Goal: Check status: Check status

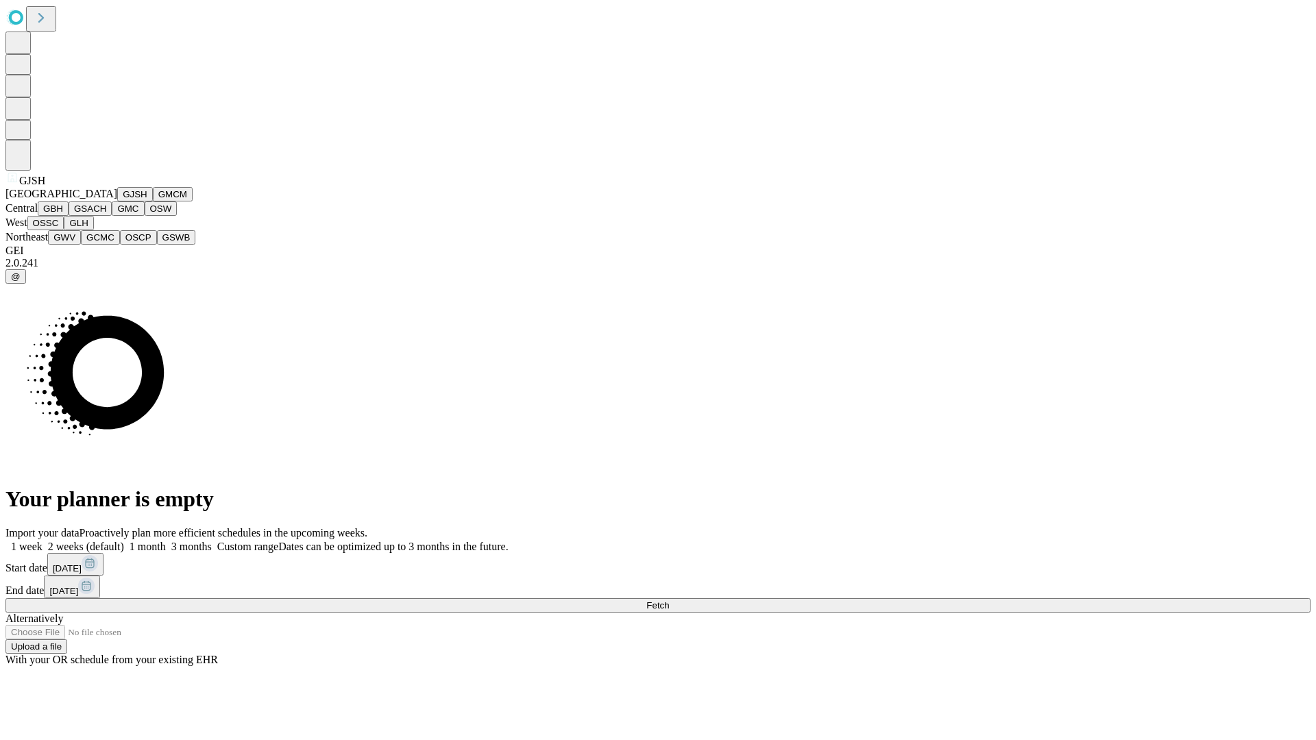
click at [117, 201] on button "GJSH" at bounding box center [135, 194] width 36 height 14
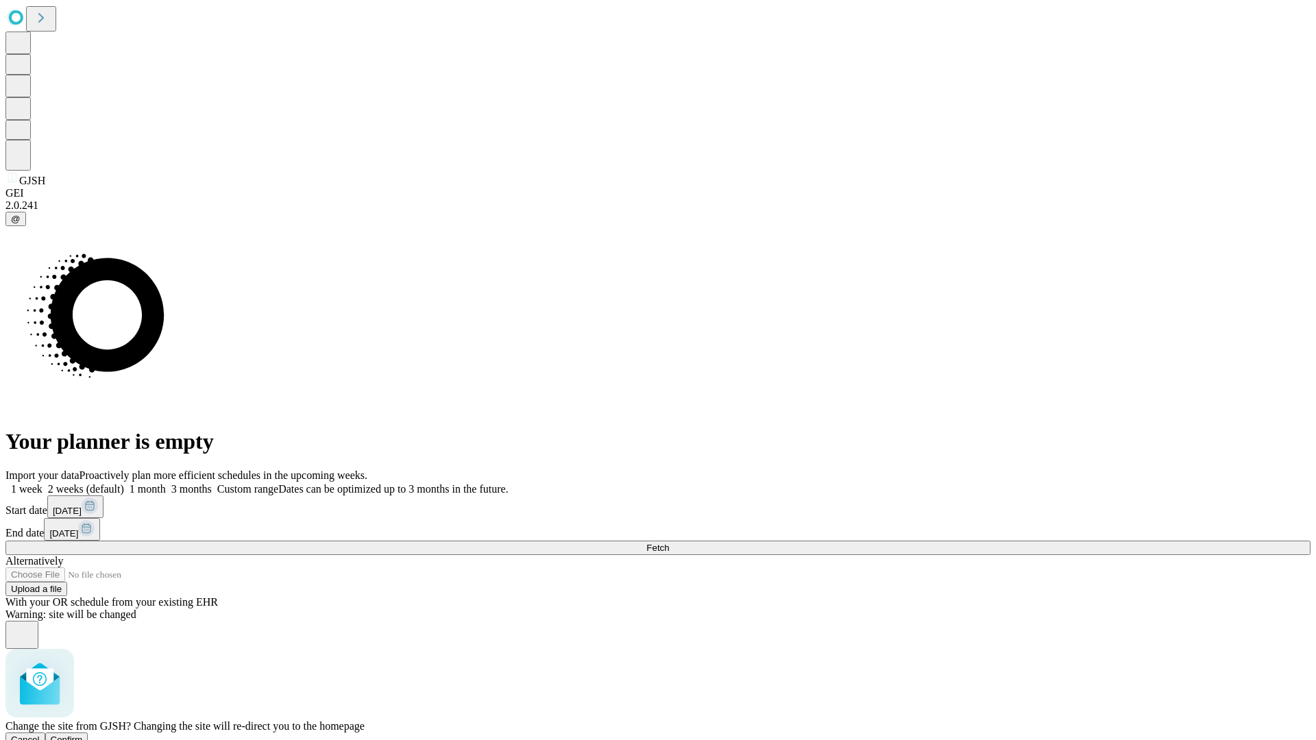
click at [83, 735] on span "Confirm" at bounding box center [67, 740] width 32 height 10
click at [124, 483] on label "2 weeks (default)" at bounding box center [83, 489] width 82 height 12
click at [669, 543] on span "Fetch" at bounding box center [657, 548] width 23 height 10
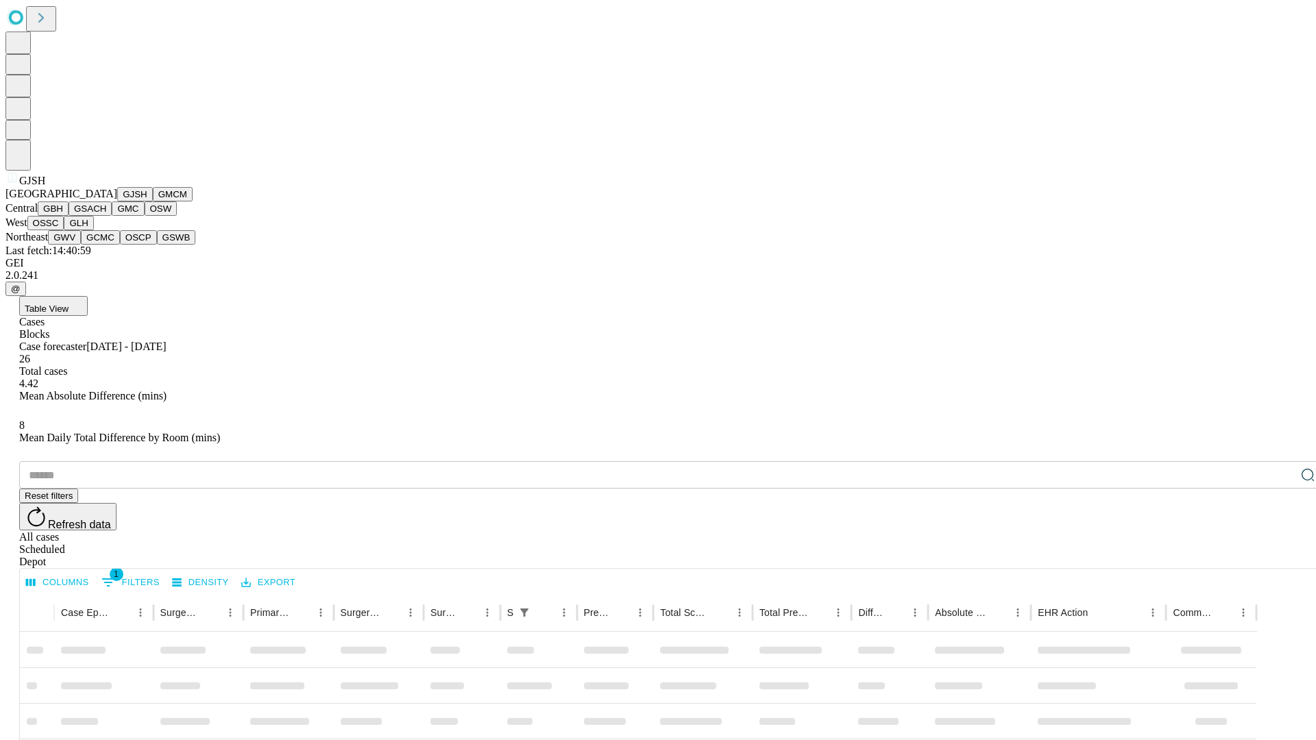
click at [153, 201] on button "GMCM" at bounding box center [173, 194] width 40 height 14
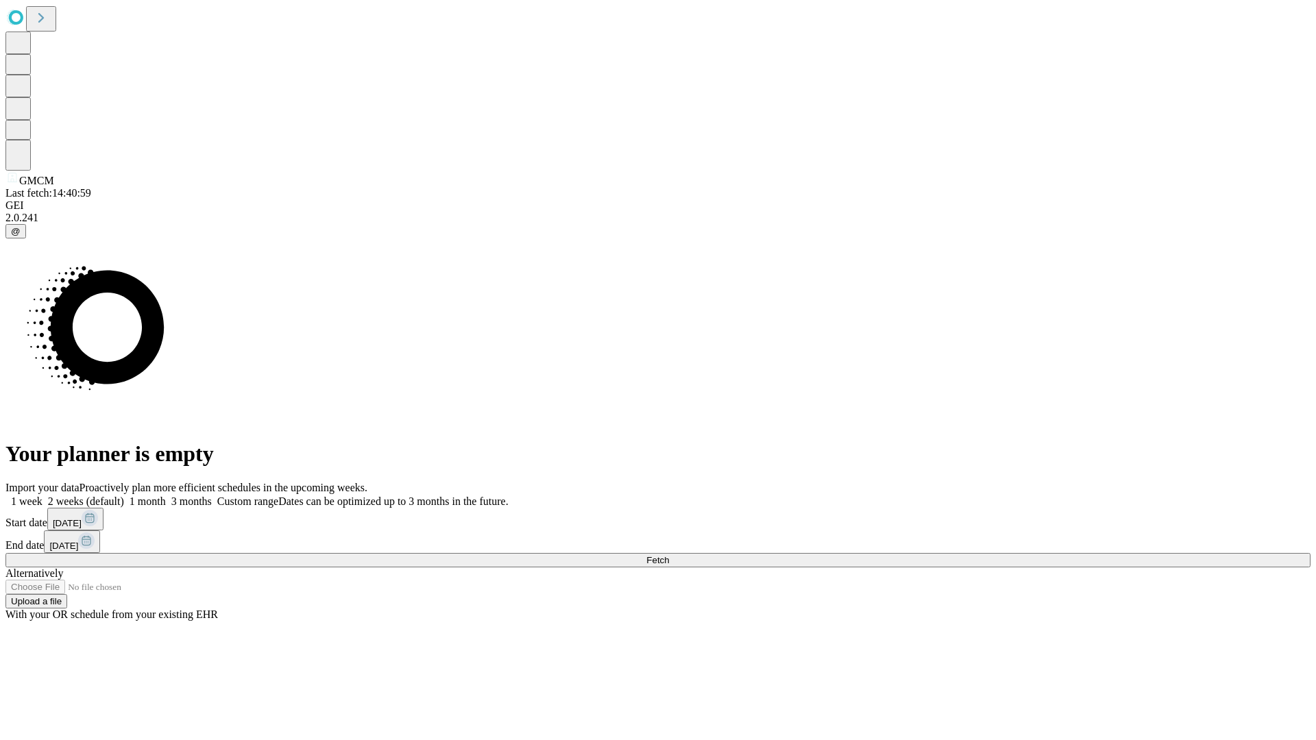
click at [124, 495] on label "2 weeks (default)" at bounding box center [83, 501] width 82 height 12
click at [669, 555] on span "Fetch" at bounding box center [657, 560] width 23 height 10
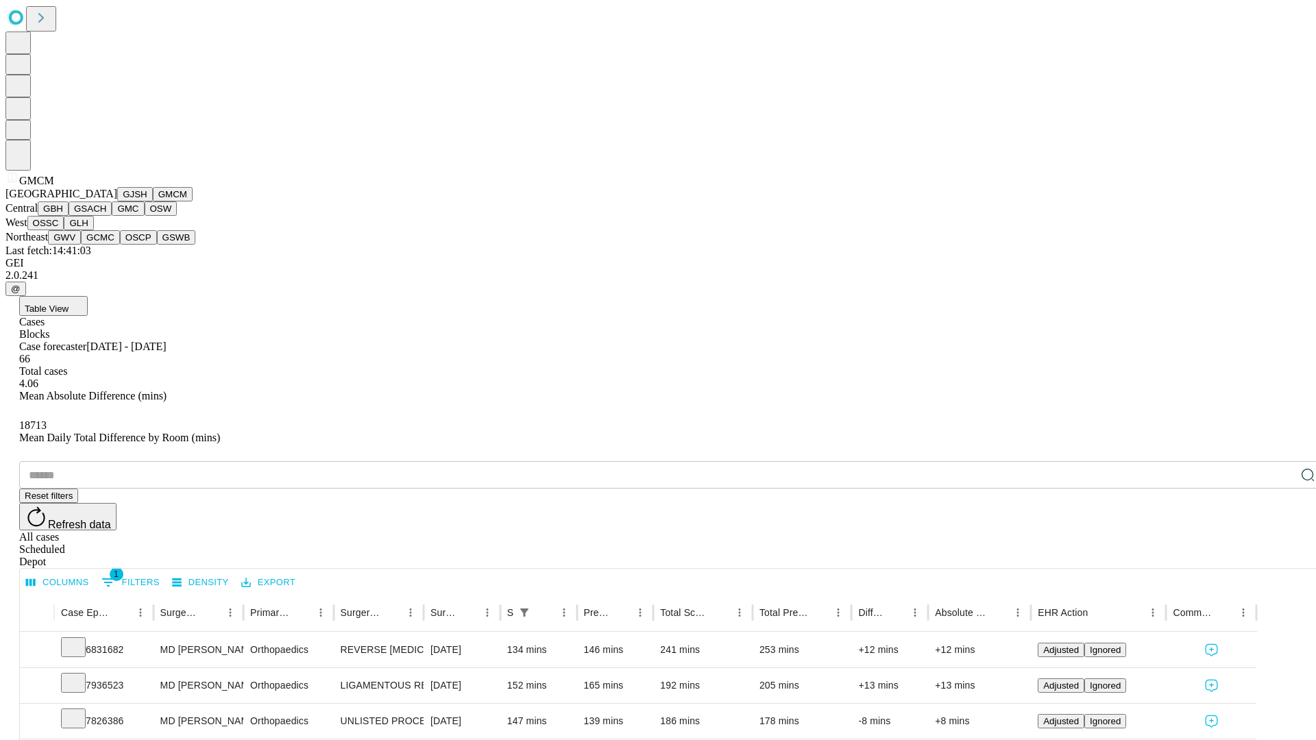
click at [69, 216] on button "GBH" at bounding box center [53, 208] width 31 height 14
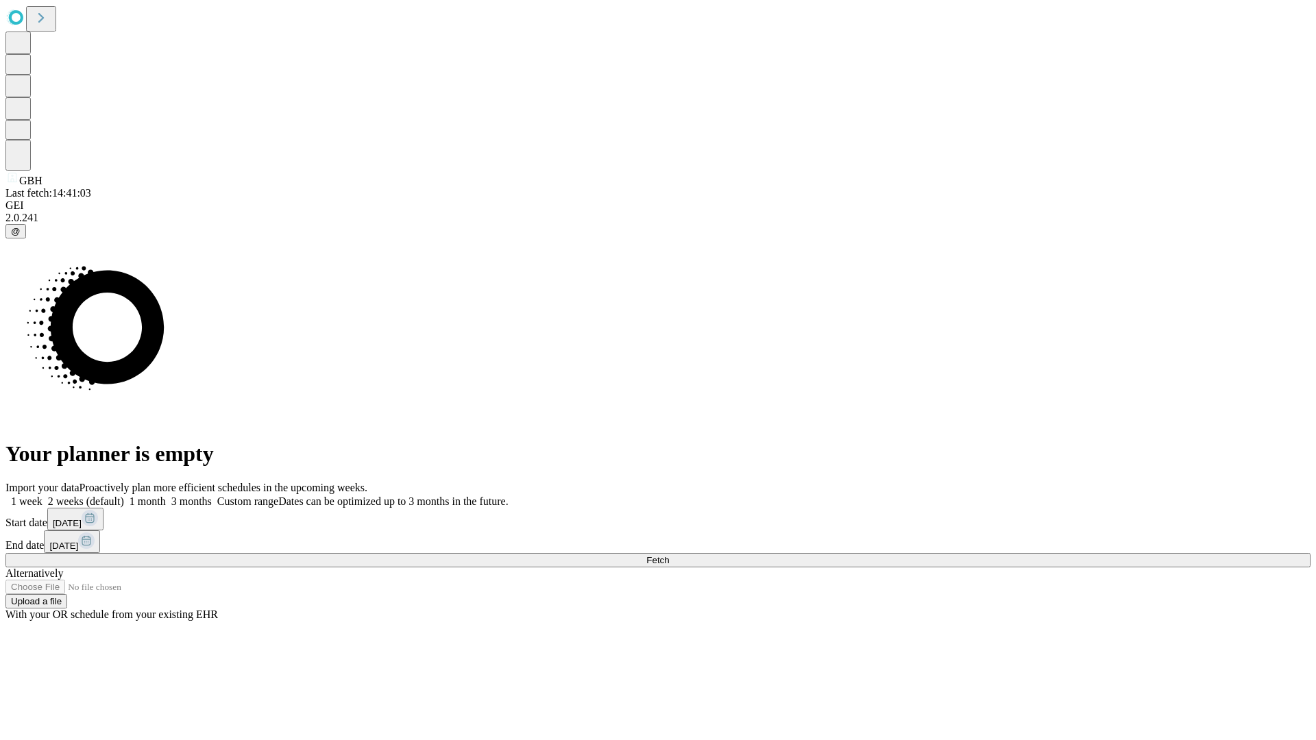
click at [124, 495] on label "2 weeks (default)" at bounding box center [83, 501] width 82 height 12
click at [669, 555] on span "Fetch" at bounding box center [657, 560] width 23 height 10
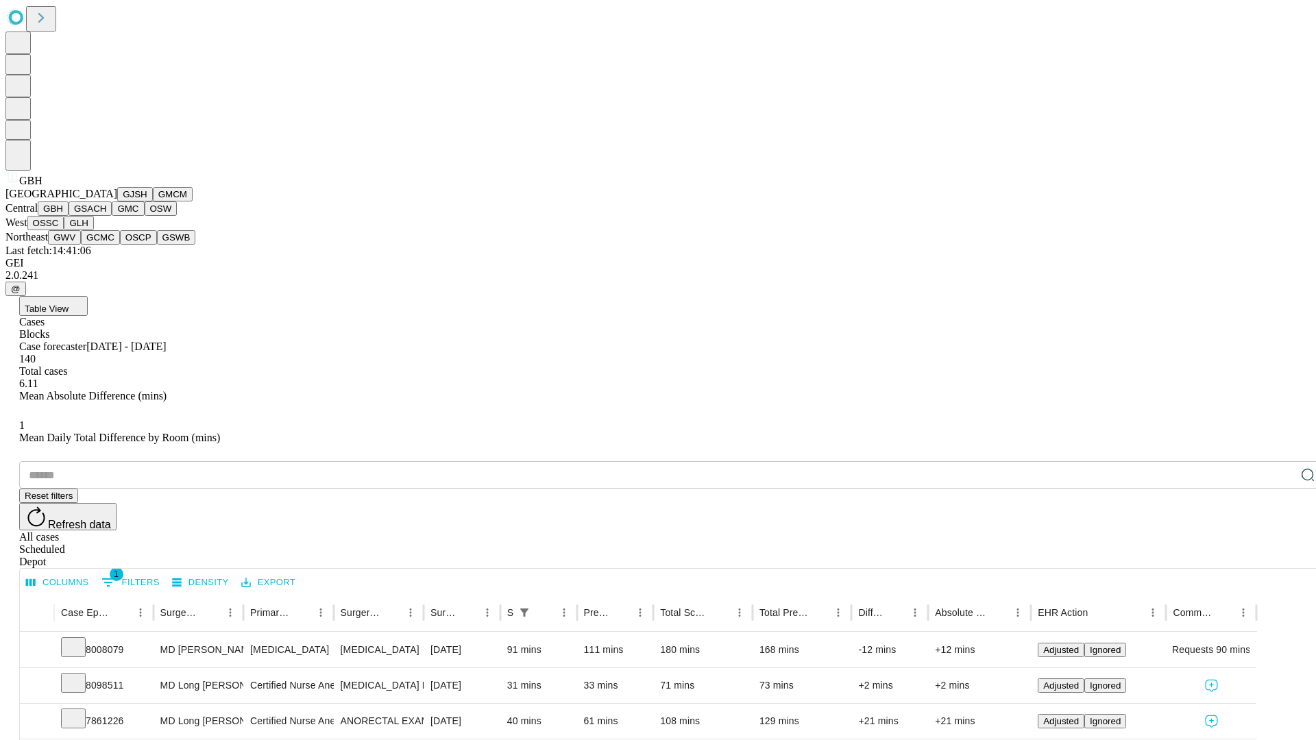
click at [106, 216] on button "GSACH" at bounding box center [90, 208] width 43 height 14
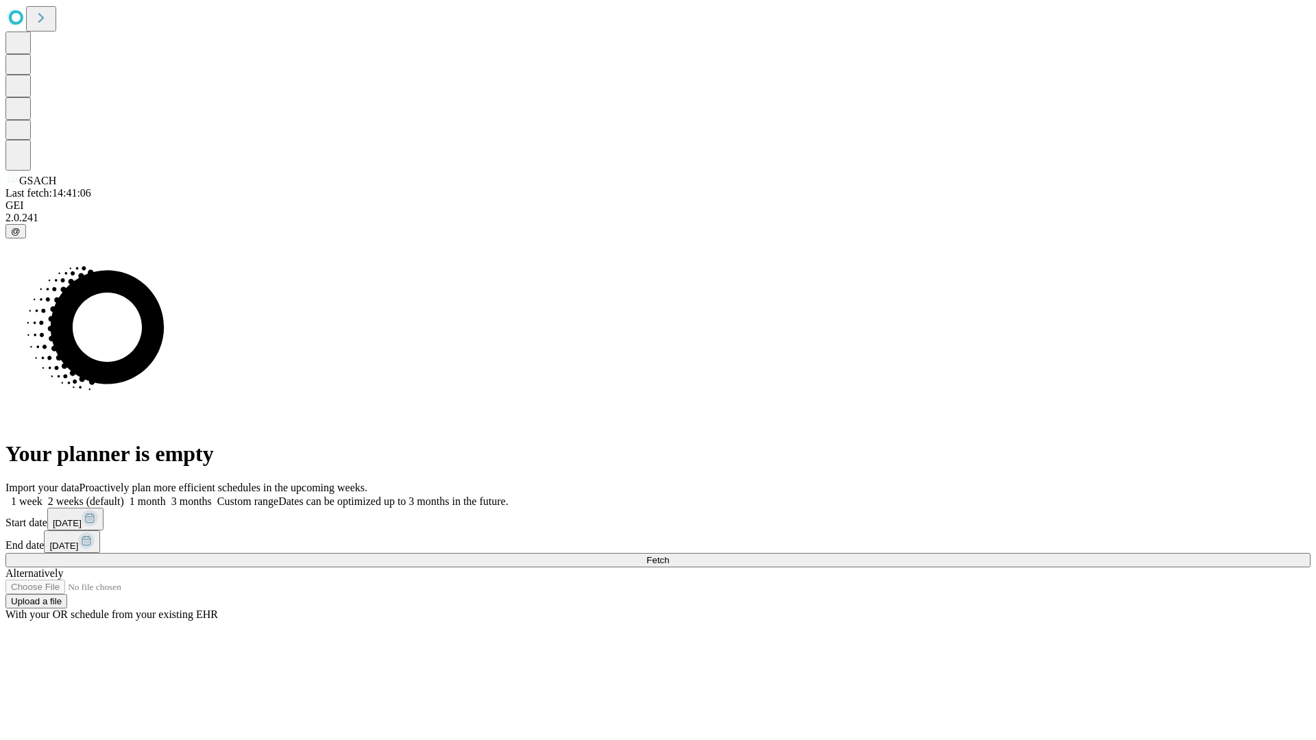
click at [124, 495] on label "2 weeks (default)" at bounding box center [83, 501] width 82 height 12
click at [669, 555] on span "Fetch" at bounding box center [657, 560] width 23 height 10
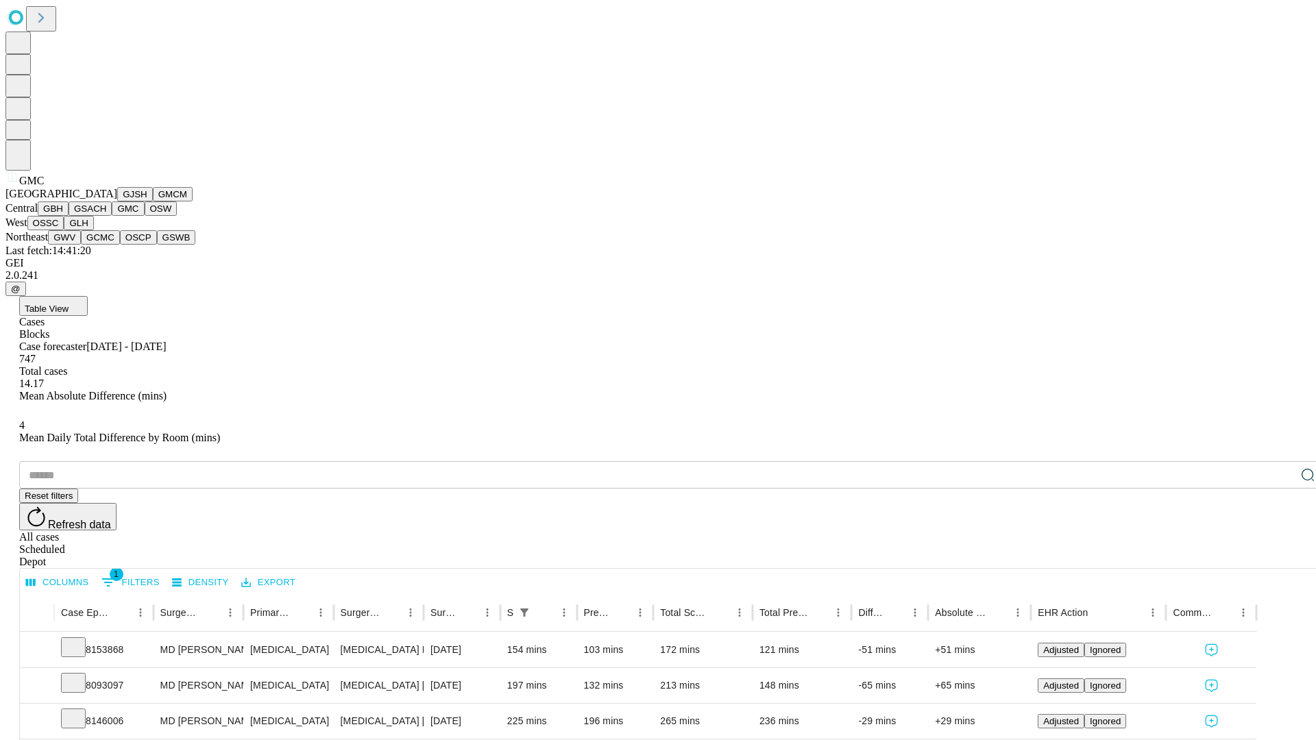
click at [145, 216] on button "OSW" at bounding box center [161, 208] width 33 height 14
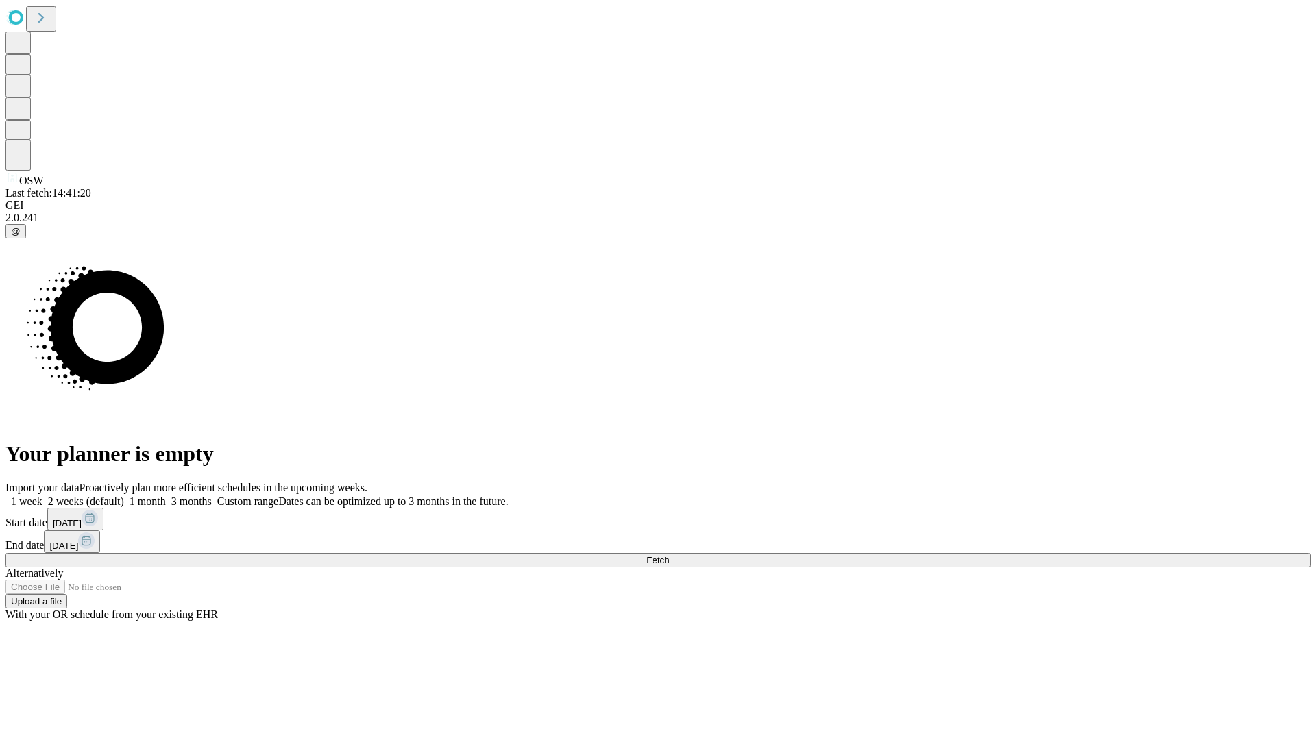
click at [124, 495] on label "2 weeks (default)" at bounding box center [83, 501] width 82 height 12
click at [669, 555] on span "Fetch" at bounding box center [657, 560] width 23 height 10
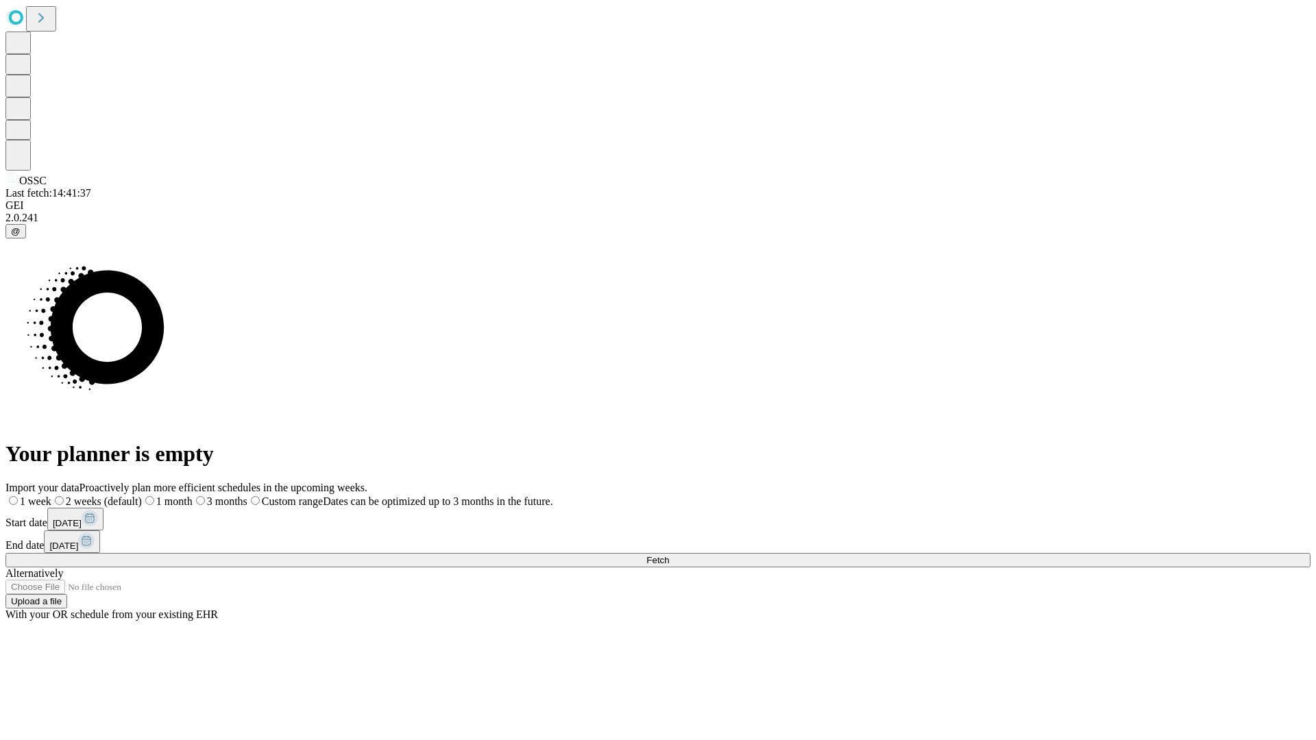
click at [142, 495] on label "2 weeks (default)" at bounding box center [96, 501] width 90 height 12
click at [669, 555] on span "Fetch" at bounding box center [657, 560] width 23 height 10
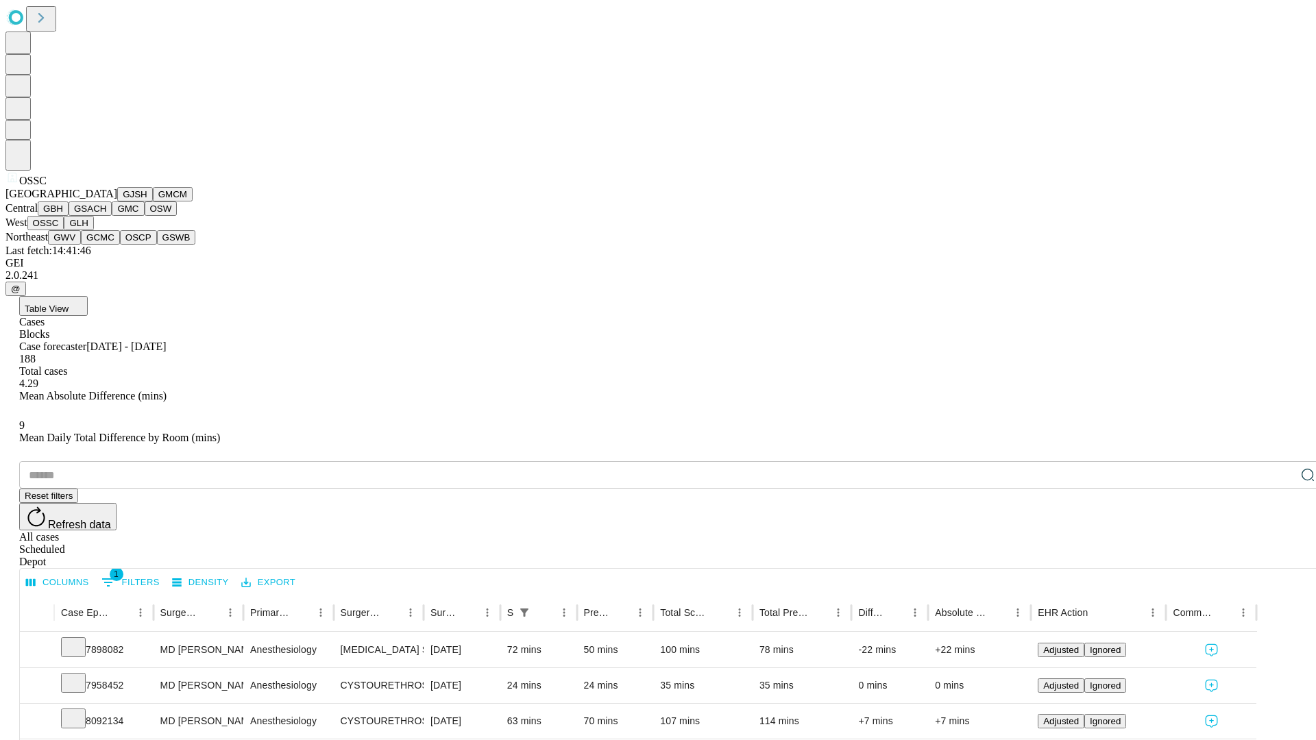
click at [93, 230] on button "GLH" at bounding box center [78, 223] width 29 height 14
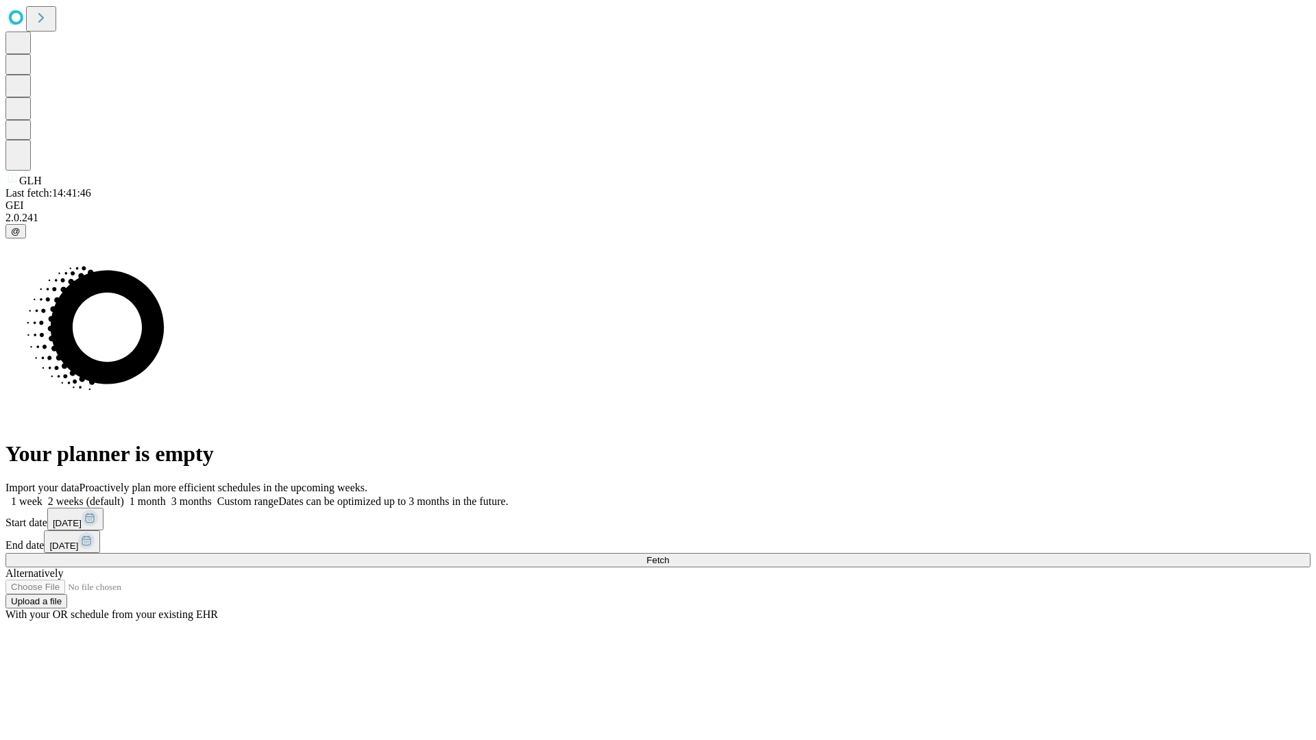
click at [669, 555] on span "Fetch" at bounding box center [657, 560] width 23 height 10
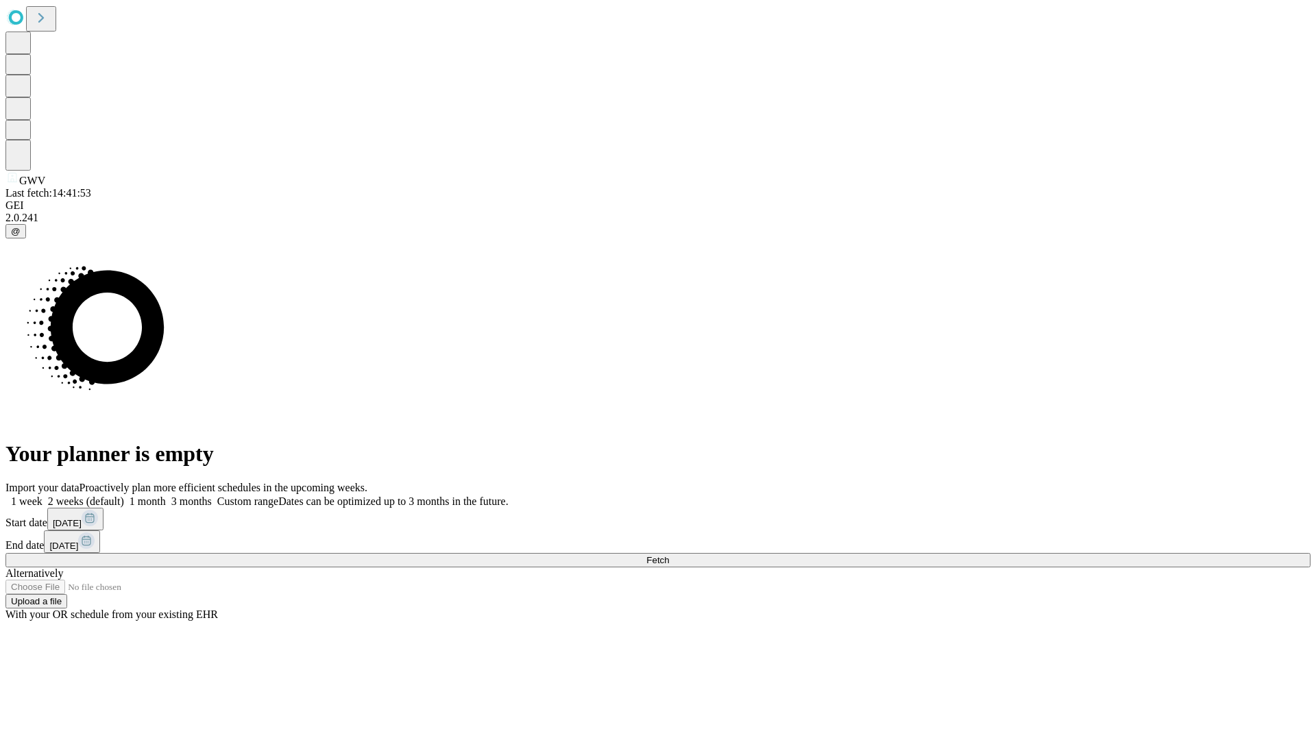
click at [124, 495] on label "2 weeks (default)" at bounding box center [83, 501] width 82 height 12
click at [669, 555] on span "Fetch" at bounding box center [657, 560] width 23 height 10
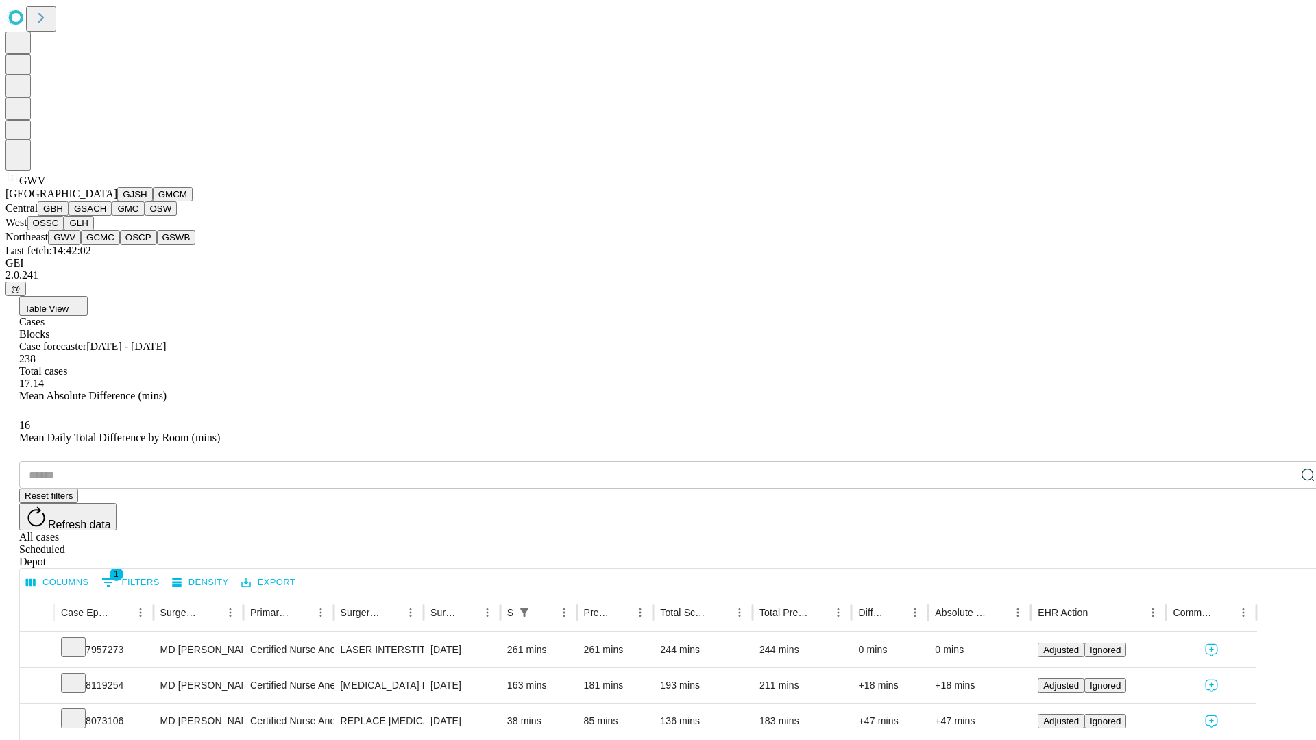
click at [106, 245] on button "GCMC" at bounding box center [100, 237] width 39 height 14
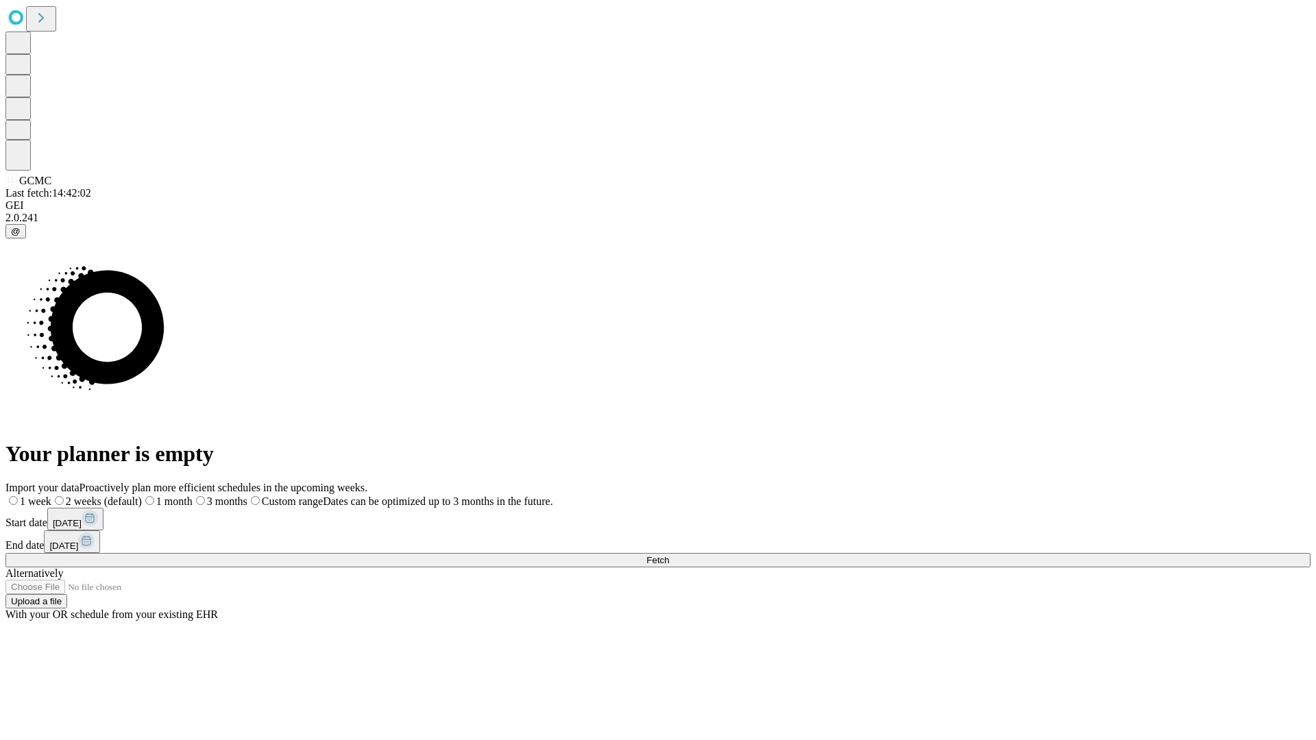
click at [669, 555] on span "Fetch" at bounding box center [657, 560] width 23 height 10
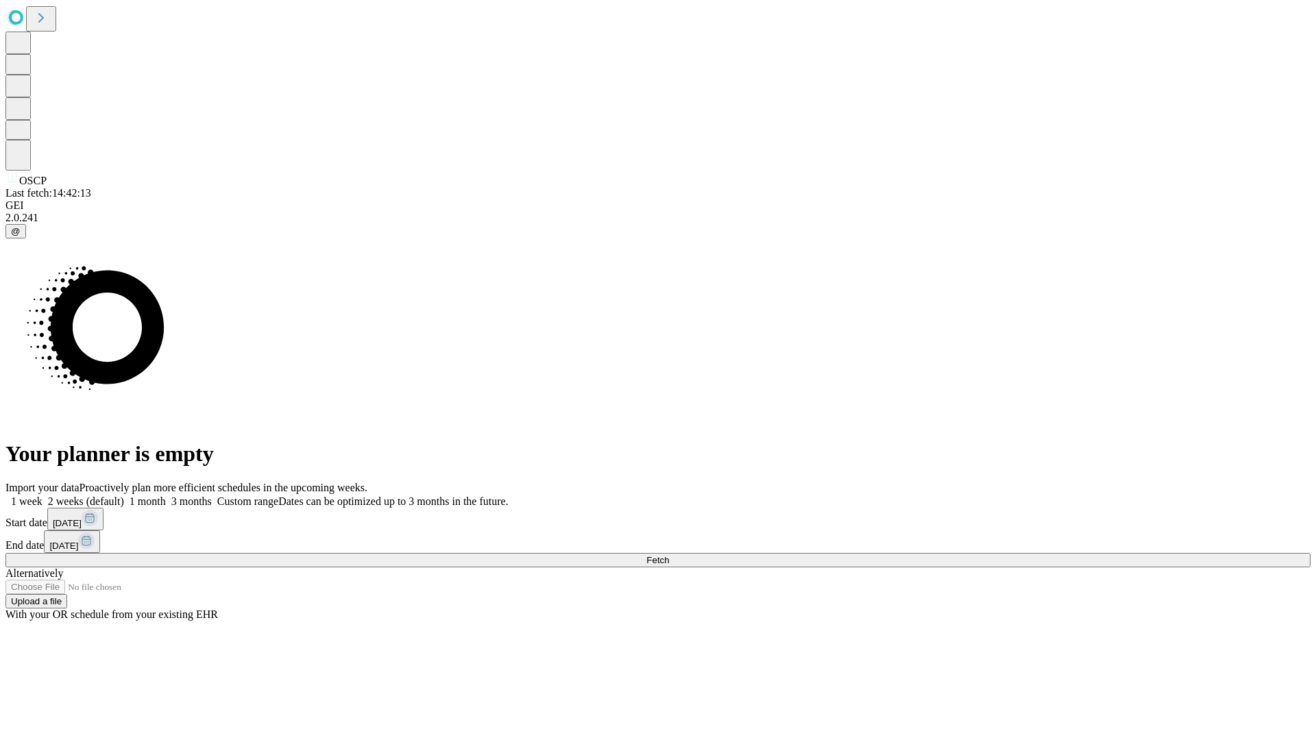
click at [124, 495] on label "2 weeks (default)" at bounding box center [83, 501] width 82 height 12
click at [669, 555] on span "Fetch" at bounding box center [657, 560] width 23 height 10
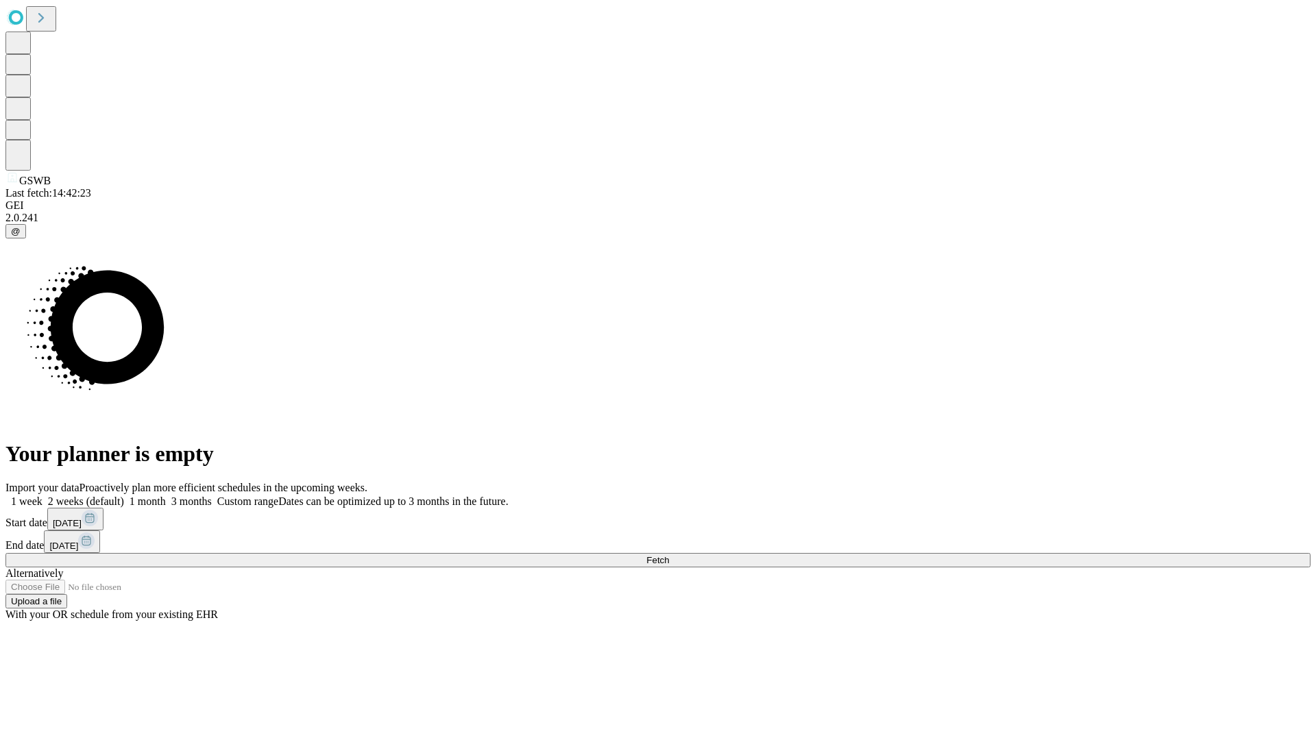
click at [669, 555] on span "Fetch" at bounding box center [657, 560] width 23 height 10
